Goal: Transaction & Acquisition: Purchase product/service

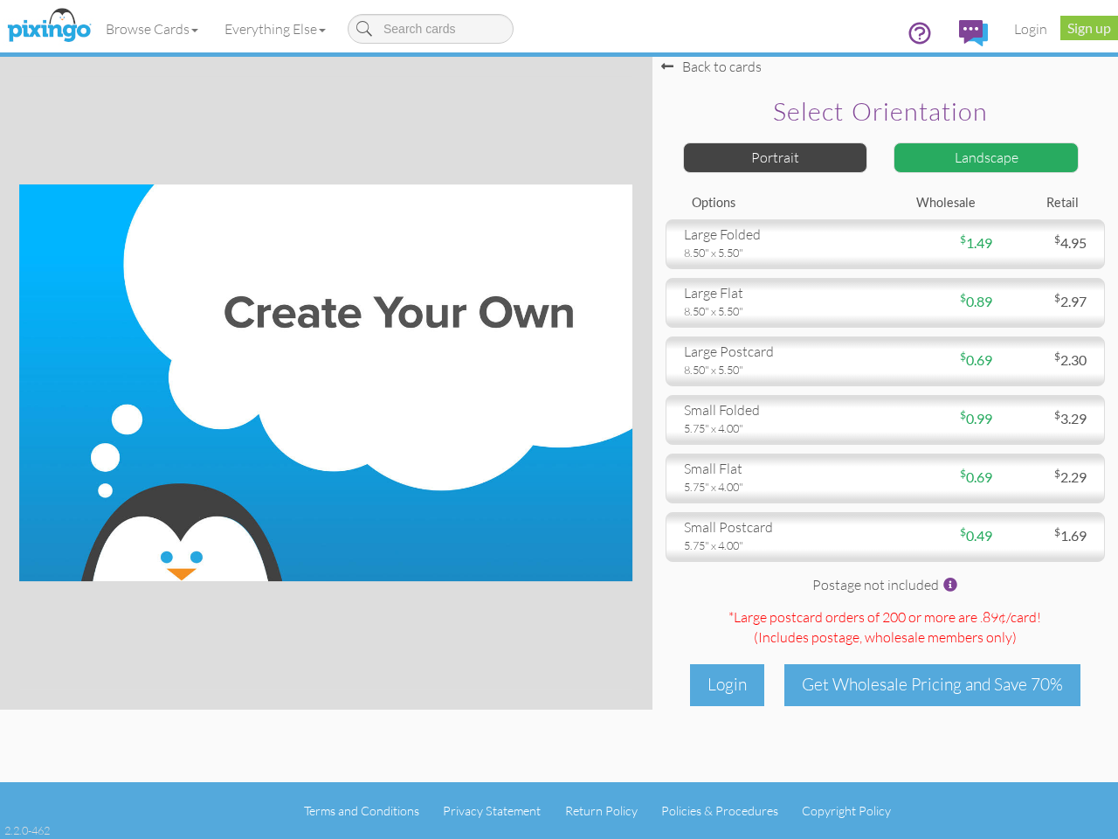
click at [559, 419] on img at bounding box center [325, 382] width 613 height 397
click at [153, 29] on link "Browse Cards" at bounding box center [152, 29] width 119 height 44
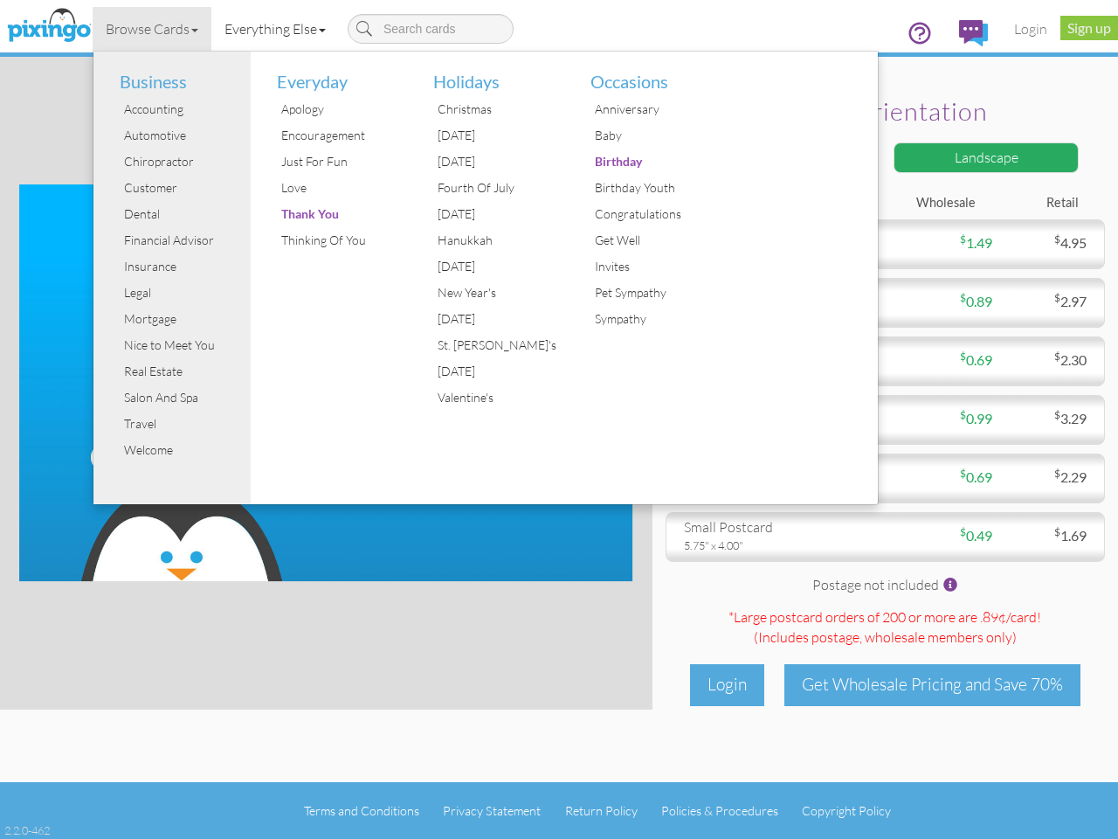
click at [279, 29] on link "Everything Else" at bounding box center [275, 29] width 128 height 44
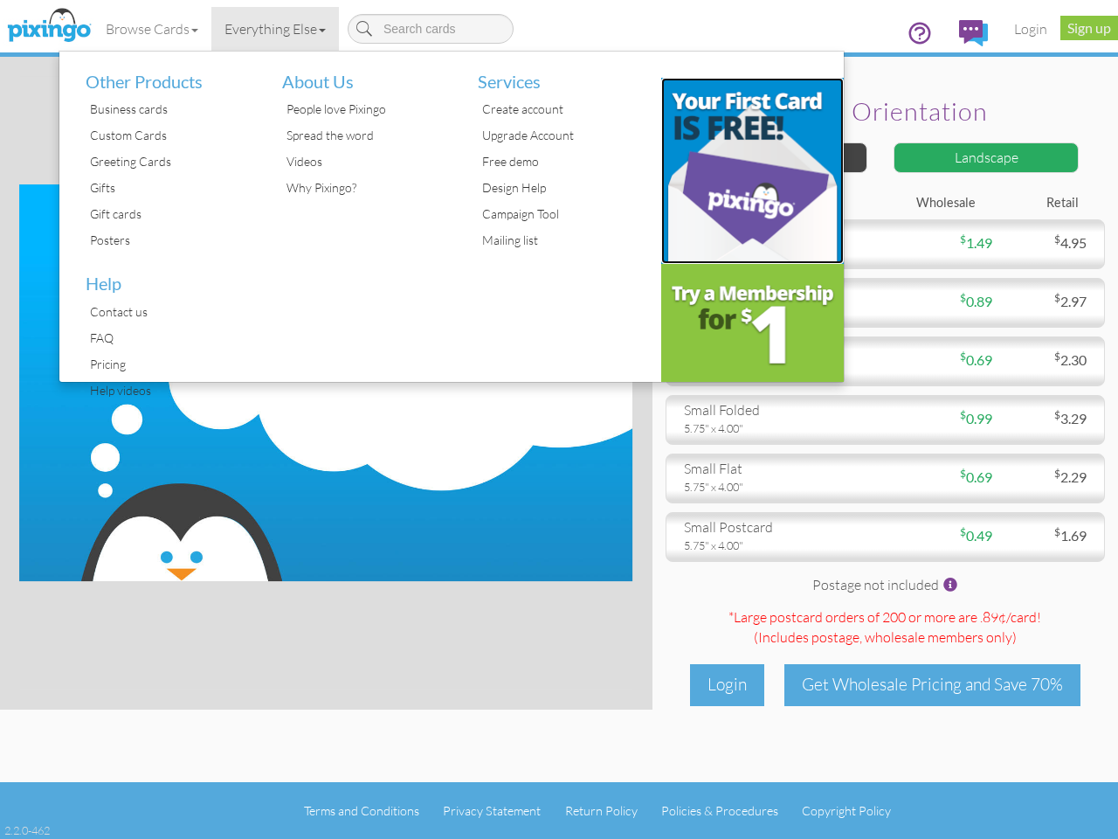
click at [776, 157] on img at bounding box center [752, 171] width 183 height 186
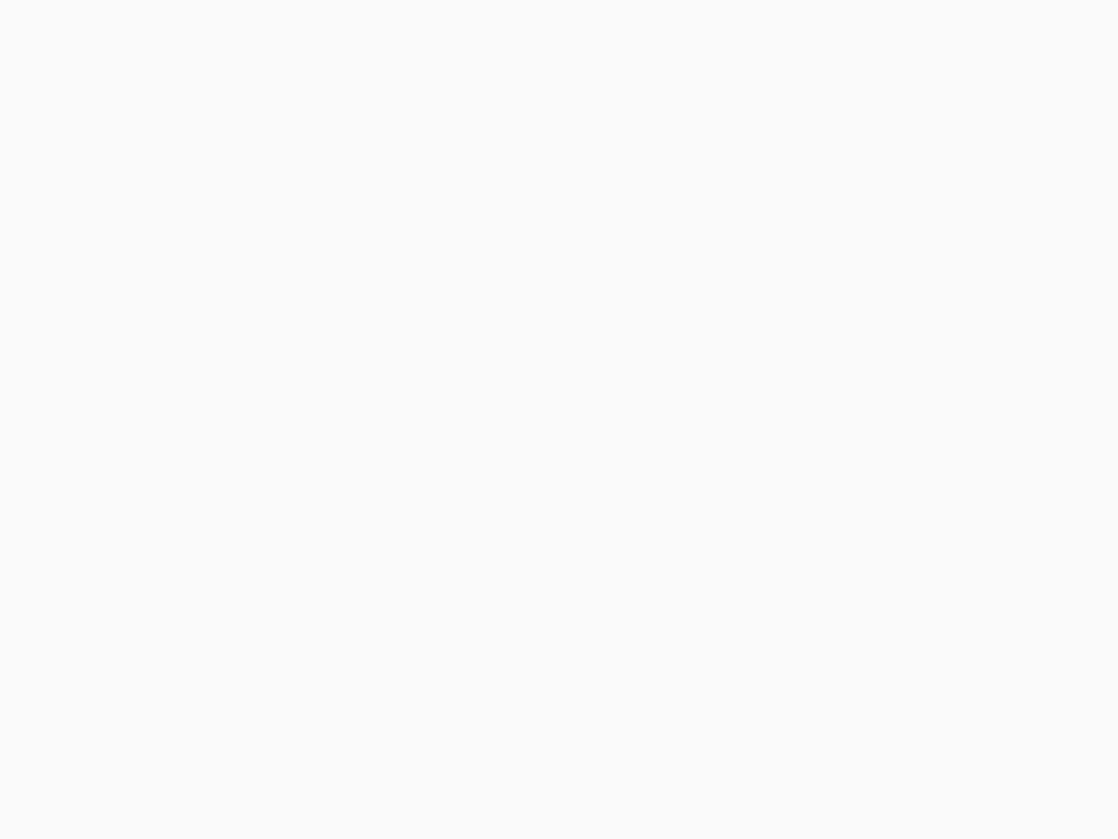
click at [986, 157] on body at bounding box center [559, 419] width 1118 height 839
click at [885, 244] on body at bounding box center [559, 419] width 1118 height 839
click at [885, 302] on body at bounding box center [559, 419] width 1118 height 839
click at [885, 361] on body at bounding box center [559, 419] width 1118 height 839
click at [885, 419] on body at bounding box center [559, 419] width 1118 height 839
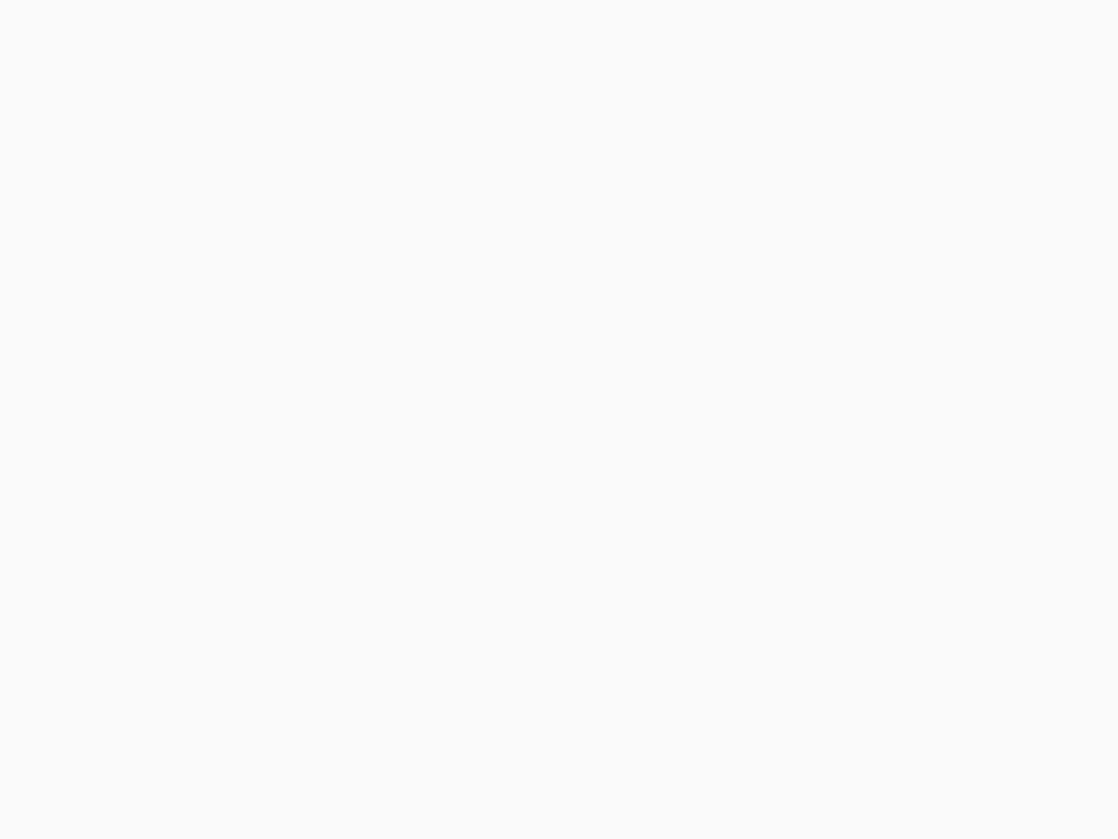
click at [885, 478] on body at bounding box center [559, 419] width 1118 height 839
